Goal: Find specific page/section: Find specific page/section

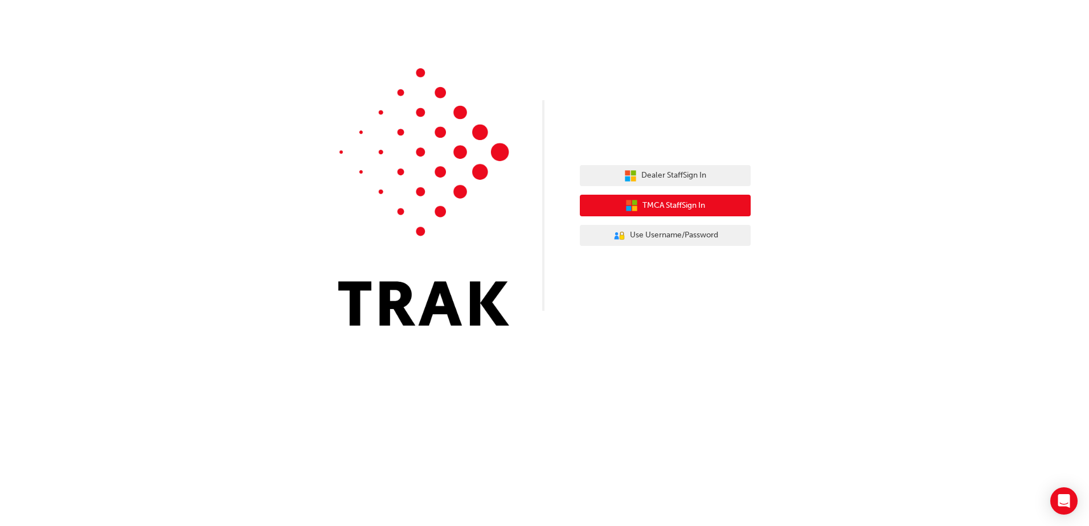
click at [700, 211] on span "TMCA Staff Sign In" at bounding box center [674, 205] width 63 height 13
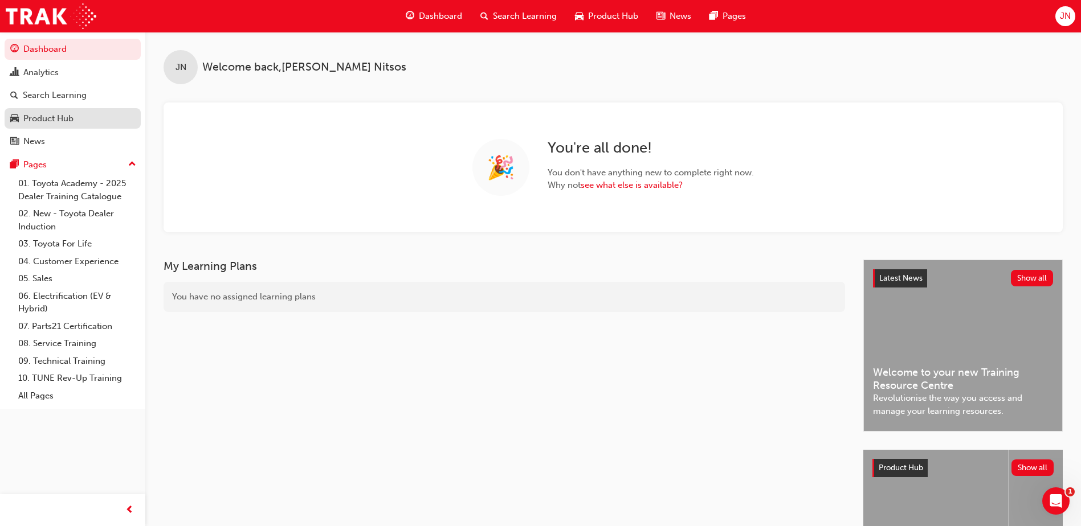
click at [46, 123] on div "Product Hub" at bounding box center [48, 118] width 50 height 13
